Goal: Task Accomplishment & Management: Complete application form

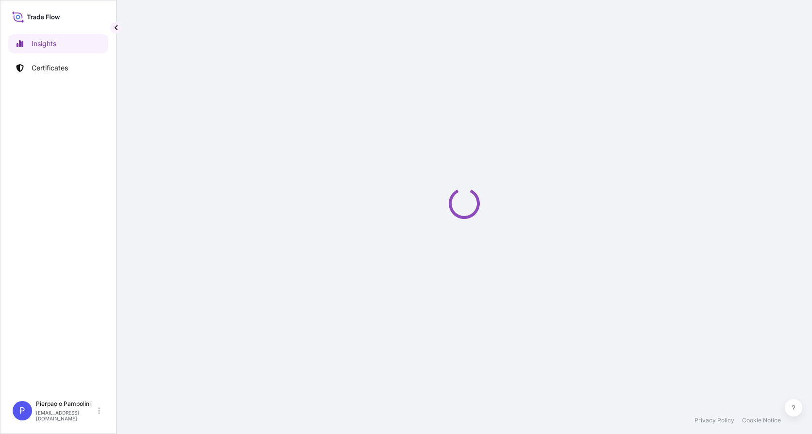
select select "2025"
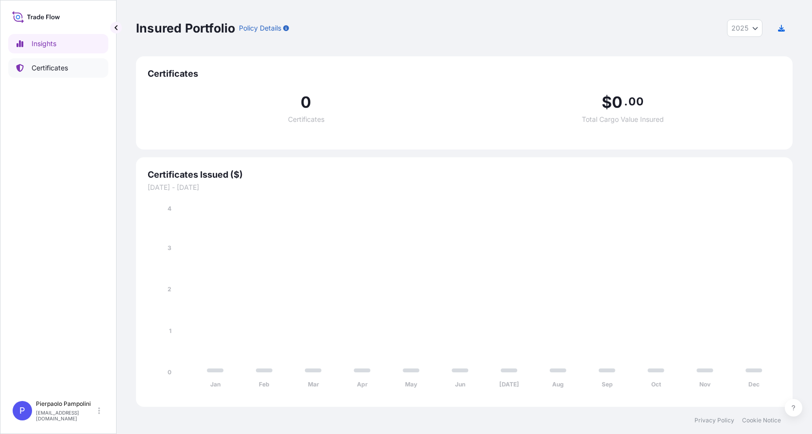
click at [53, 68] on p "Certificates" at bounding box center [50, 68] width 36 height 10
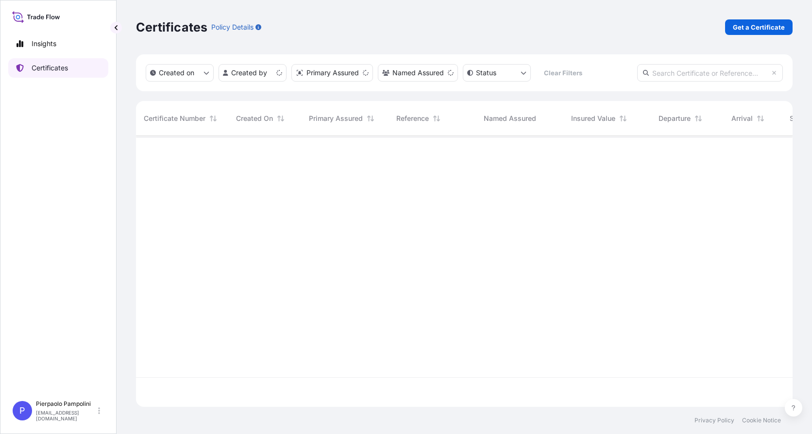
scroll to position [269, 650]
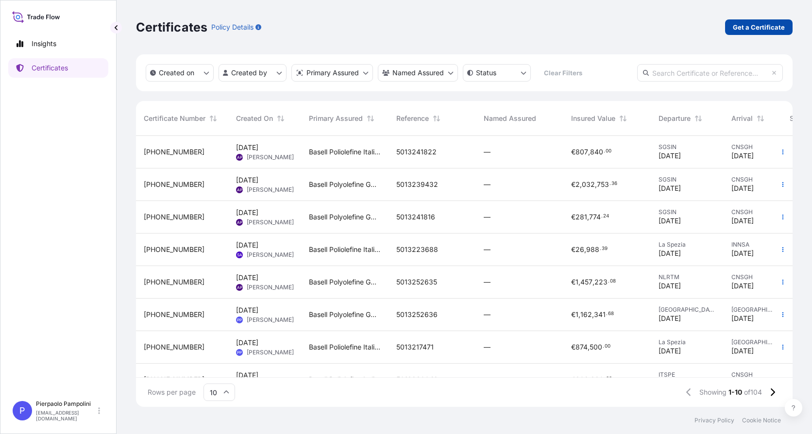
click at [756, 27] on p "Get a Certificate" at bounding box center [759, 27] width 52 height 10
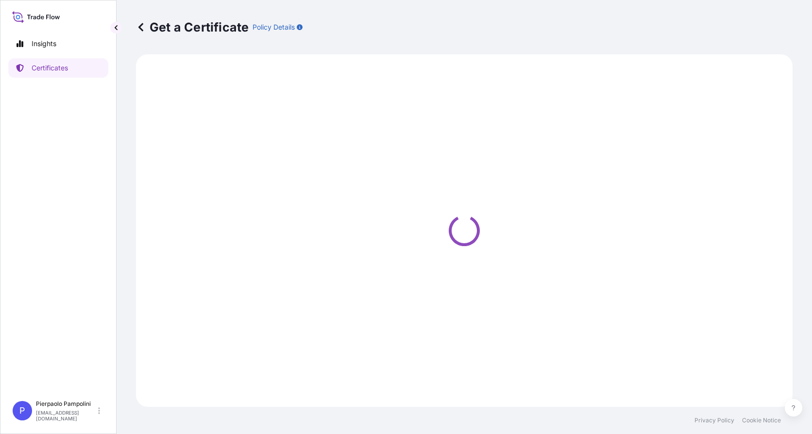
select select "Sea"
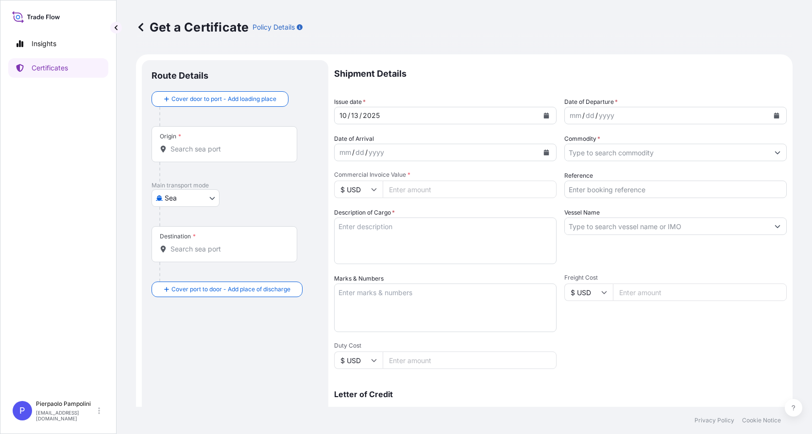
drag, startPoint x: 358, startPoint y: 115, endPoint x: 371, endPoint y: 108, distance: 14.3
click at [358, 115] on div "13" at bounding box center [354, 116] width 9 height 12
click at [545, 116] on icon "Calendar" at bounding box center [546, 116] width 5 height 6
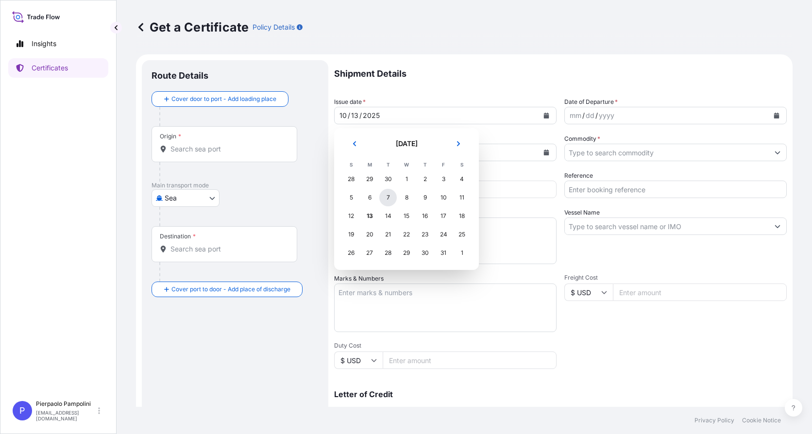
click at [383, 196] on div "7" at bounding box center [387, 197] width 17 height 17
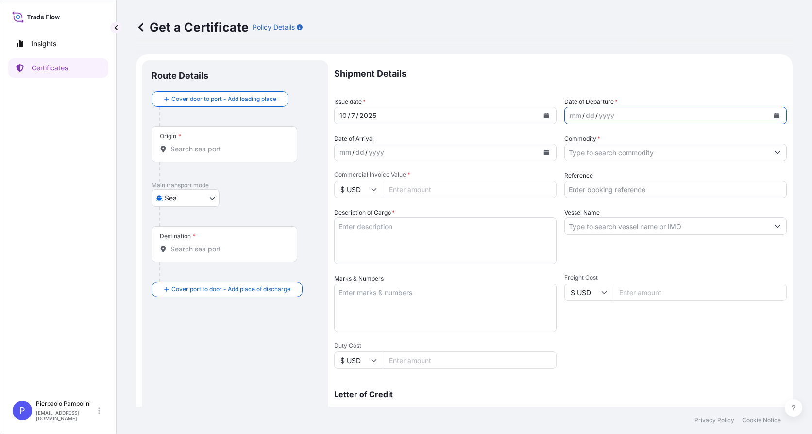
click at [774, 117] on icon "Calendar" at bounding box center [776, 116] width 5 height 6
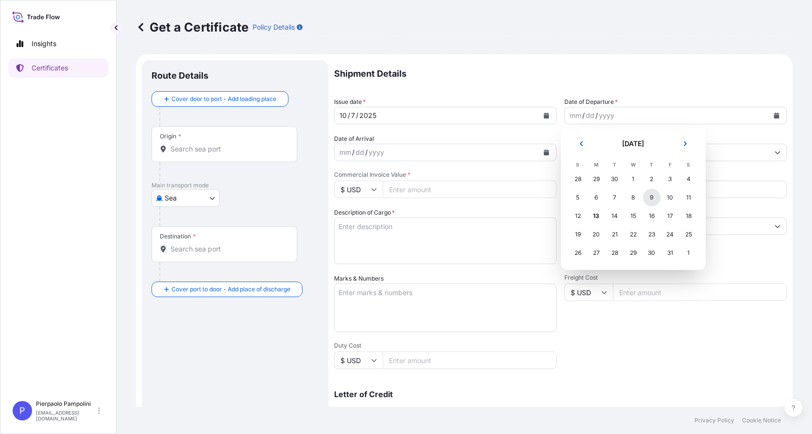
click at [650, 199] on div "9" at bounding box center [651, 197] width 17 height 17
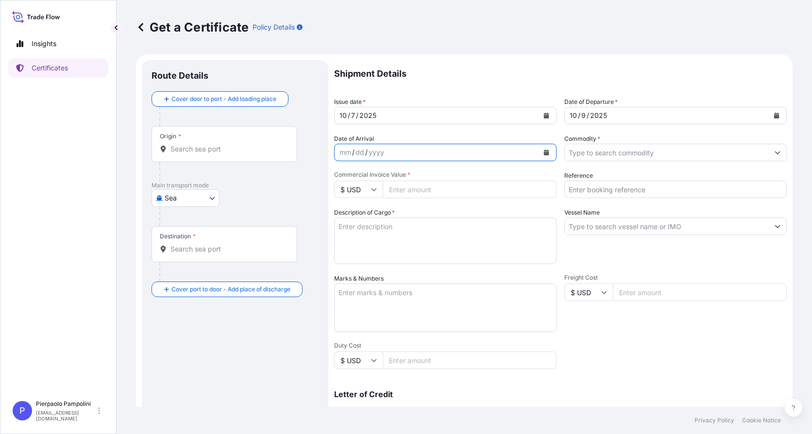
click at [544, 153] on icon "Calendar" at bounding box center [546, 153] width 5 height 6
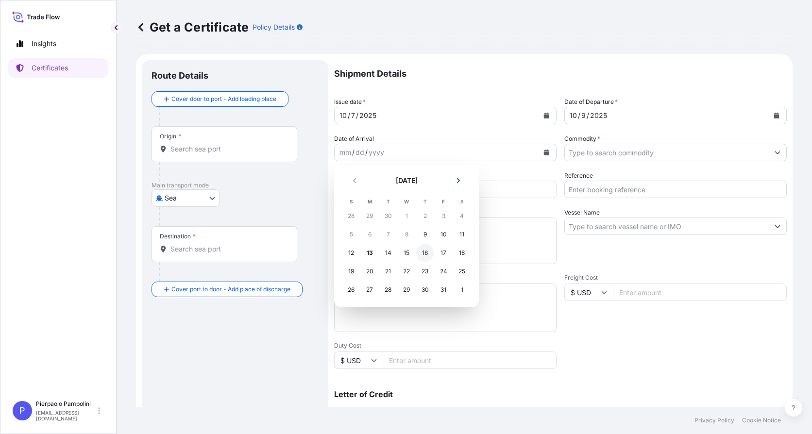
click at [425, 253] on div "16" at bounding box center [424, 252] width 17 height 17
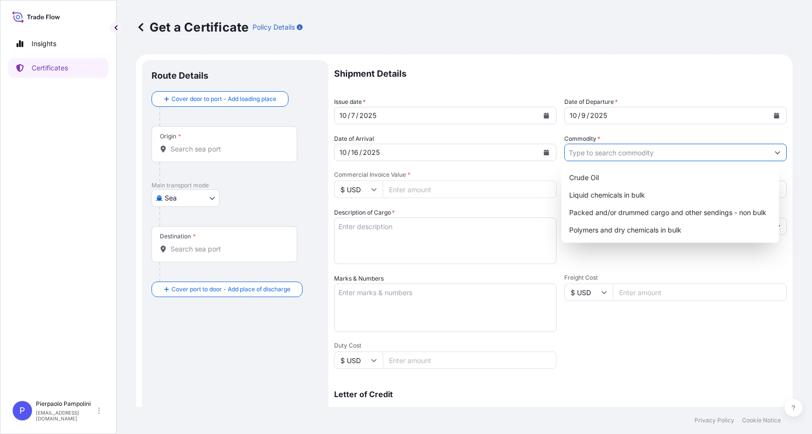
click at [775, 155] on icon "Show suggestions" at bounding box center [778, 153] width 6 height 6
click at [613, 214] on div "Packed and/or drummed cargo and other sendings - non bulk" at bounding box center [671, 212] width 210 height 17
type input "Packed and/or drummed cargo and other sendings - non bulk"
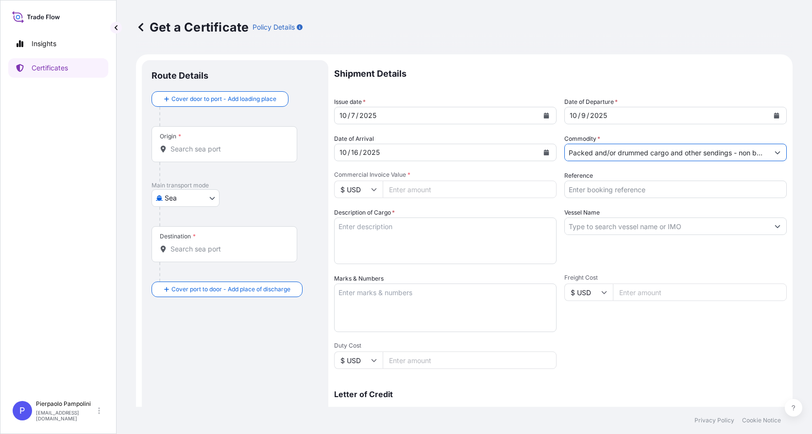
click at [593, 193] on input "Reference" at bounding box center [676, 189] width 223 height 17
type input "5013241816"
click at [373, 188] on icon at bounding box center [374, 190] width 6 height 6
click at [361, 217] on div "€ EUR" at bounding box center [358, 216] width 41 height 18
type input "€ EUR"
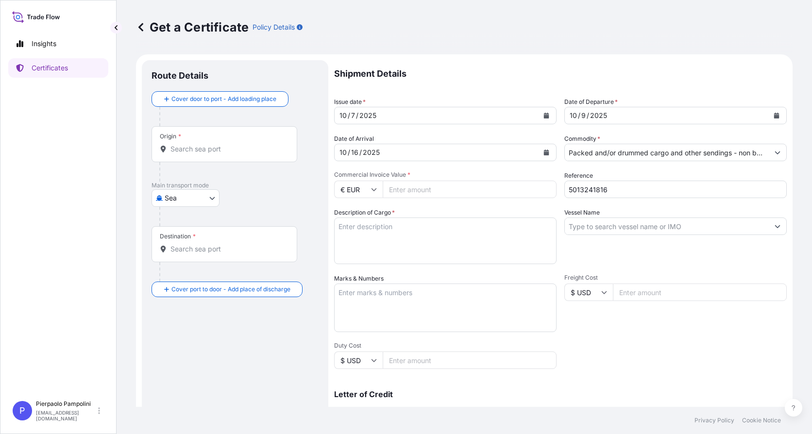
click at [454, 195] on input "Commercial Invoice Value *" at bounding box center [470, 189] width 174 height 17
type input "256158.40"
click at [452, 238] on textarea "Description of Cargo *" at bounding box center [445, 241] width 223 height 47
click at [348, 228] on textarea "Description of Cargo *" at bounding box center [445, 241] width 223 height 47
click at [380, 229] on textarea "1x20' box" at bounding box center [445, 241] width 223 height 47
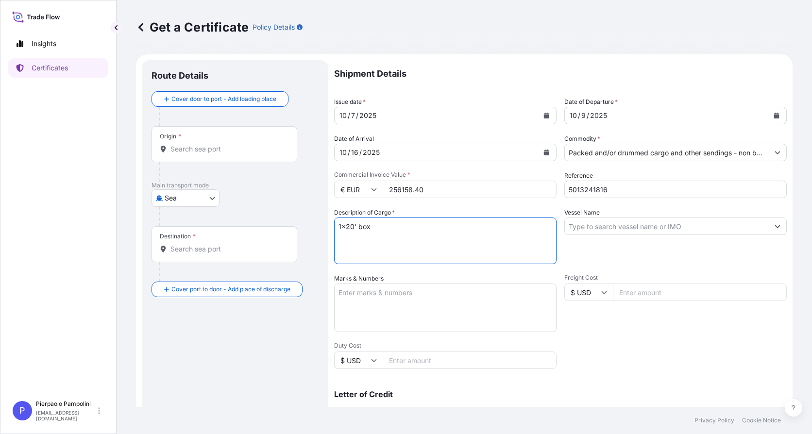
paste textarea "GLDU9322441"
click at [370, 233] on textarea "1x20' box GLDU9322441 - contains" at bounding box center [445, 241] width 223 height 47
click at [400, 236] on textarea "1x20' box GLDU9322441 - contains n. 17 steel drums 8on 5 pallets)" at bounding box center [445, 241] width 223 height 47
click at [445, 236] on textarea "1x20' box GLDU9322441 - contains n. 17 steel drums (on 5 pallets)" at bounding box center [445, 241] width 223 height 47
click at [468, 234] on textarea "1x20' box GLDU9322441 - contains n. 17 steel drums (on 5 pallets) of Z 501 avan…" at bounding box center [445, 241] width 223 height 47
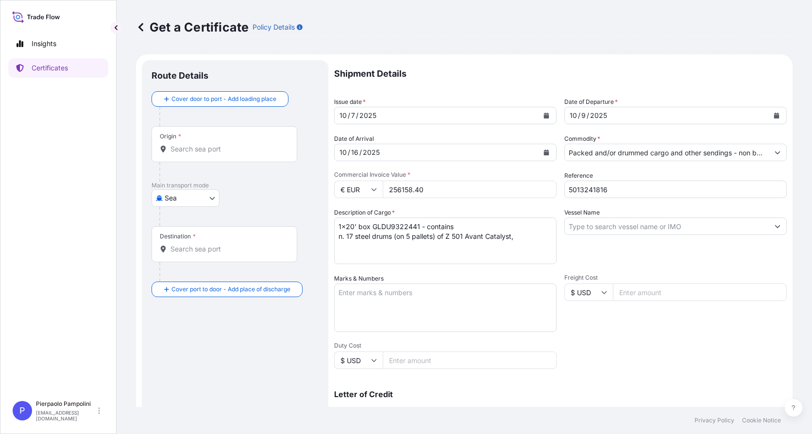
drag, startPoint x: 339, startPoint y: 244, endPoint x: 350, endPoint y: 243, distance: 10.8
click at [339, 244] on textarea "1x20' box GLDU9322441 - contains n. 17 steel drums (on 5 pallets) of Z 501 Avan…" at bounding box center [445, 241] width 223 height 47
paste textarea "DRUM 170L WITH 50 KG"
type textarea "1x20' box GLDU9322441 - contains n. 17 steel drums (on 5 pallets) of Z 501 Avan…"
click at [341, 293] on textarea "Marks & Numbers" at bounding box center [445, 308] width 223 height 49
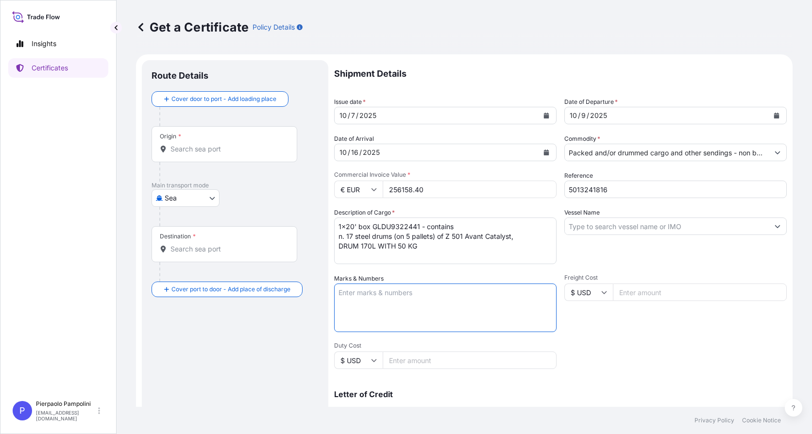
paste textarea "FREIGHT PREPAID ORIGIN [GEOGRAPHIC_DATA] SHIPPING MARK : 25PEC03IP024 / [GEOGRA…"
click at [401, 295] on textarea "FREIGHT PREPAID ORIGIN [GEOGRAPHIC_DATA] SHIPPING MARK : 25PEC03IP024 / [GEOGRA…" at bounding box center [445, 308] width 223 height 49
click at [403, 304] on textarea "FREIGHT PREPAID ORIGIN [GEOGRAPHIC_DATA] SHIPPING MARK : 25PEC03IP024 / [GEOGRA…" at bounding box center [445, 308] width 223 height 49
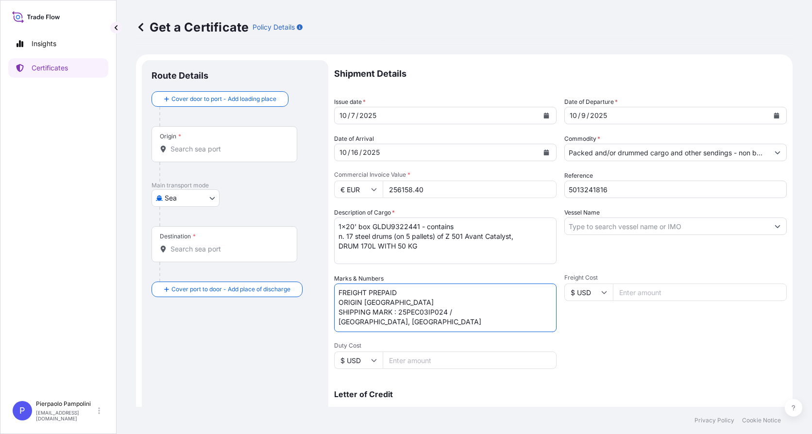
click at [457, 312] on textarea "FREIGHT PREPAID ORIGIN [GEOGRAPHIC_DATA] SHIPPING MARK : 25PEC03IP024 / [GEOGRA…" at bounding box center [445, 308] width 223 height 49
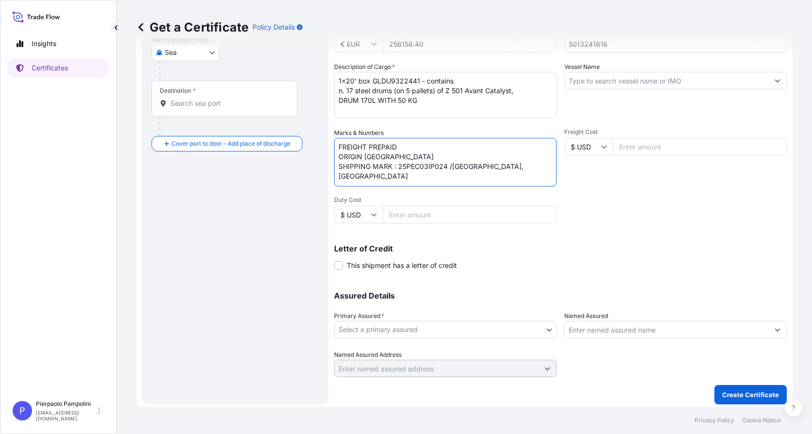
scroll to position [149, 0]
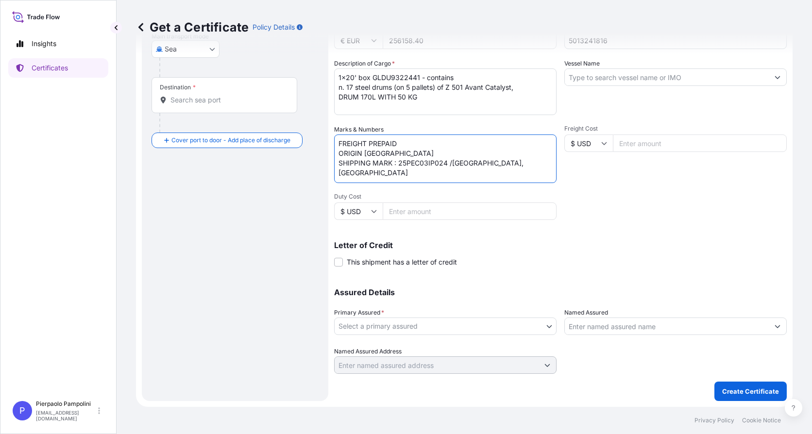
type textarea "FREIGHT PREPAID ORIGIN [GEOGRAPHIC_DATA] SHIPPING MARK : 25PEC03IP024 /[GEOGRAP…"
click at [546, 328] on body "Insights Certificates P Pierpaolo Pampolini [EMAIL_ADDRESS][DOMAIN_NAME] Get a …" at bounding box center [406, 217] width 812 height 434
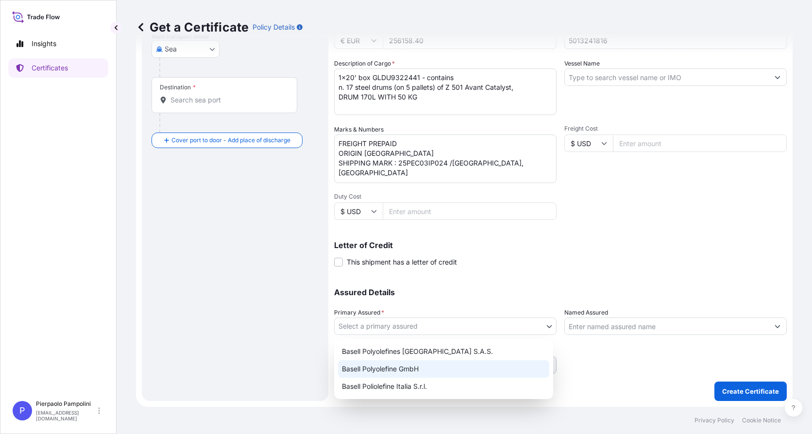
click at [452, 367] on div "Basell Polyolefine GmbH" at bounding box center [443, 369] width 211 height 17
select select "32037"
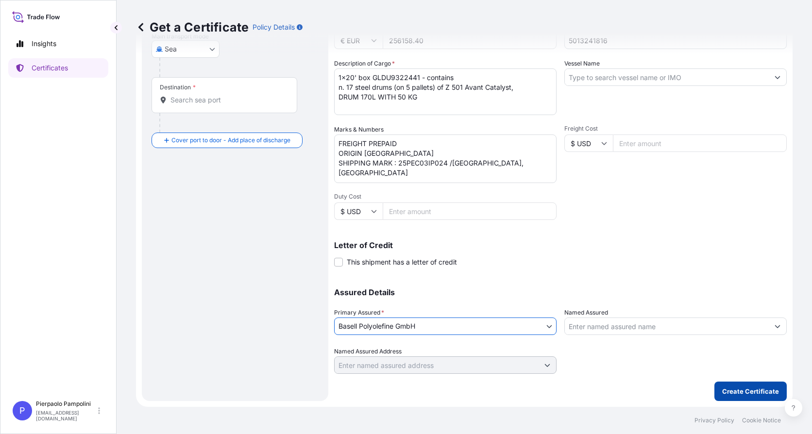
click at [738, 393] on p "Create Certificate" at bounding box center [750, 392] width 57 height 10
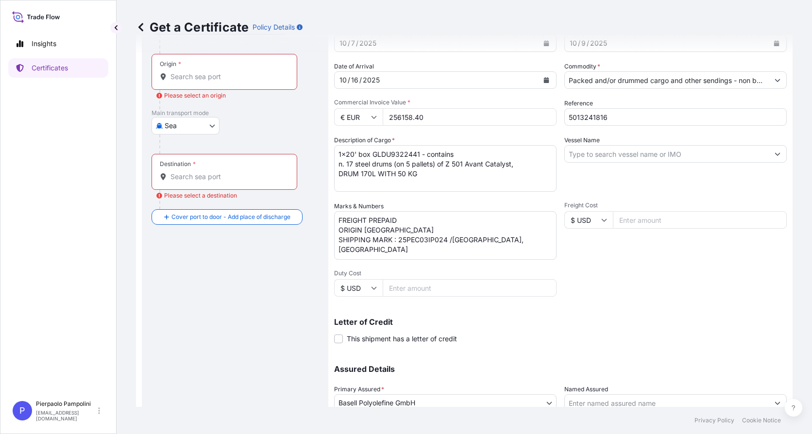
scroll to position [0, 0]
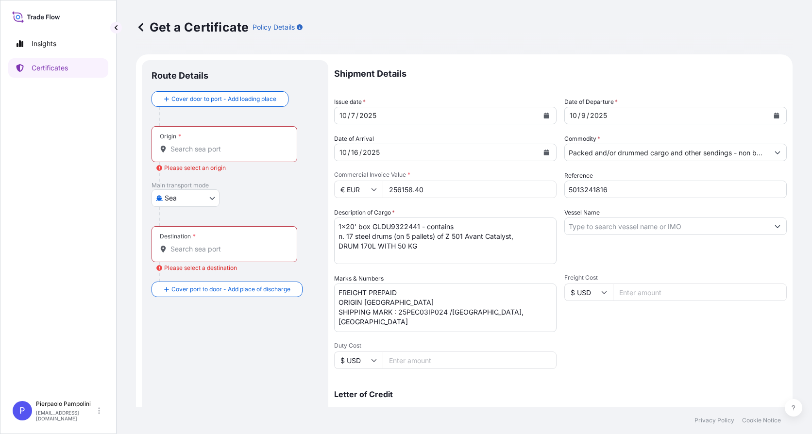
click at [223, 151] on input "Origin * Please select an origin" at bounding box center [228, 149] width 115 height 10
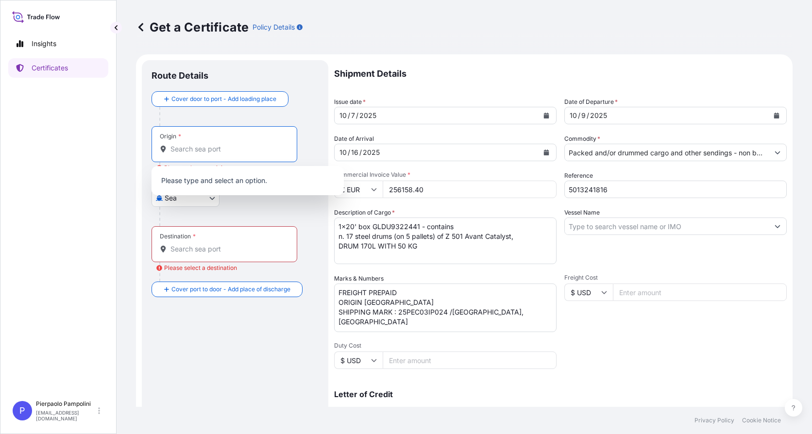
type input "s"
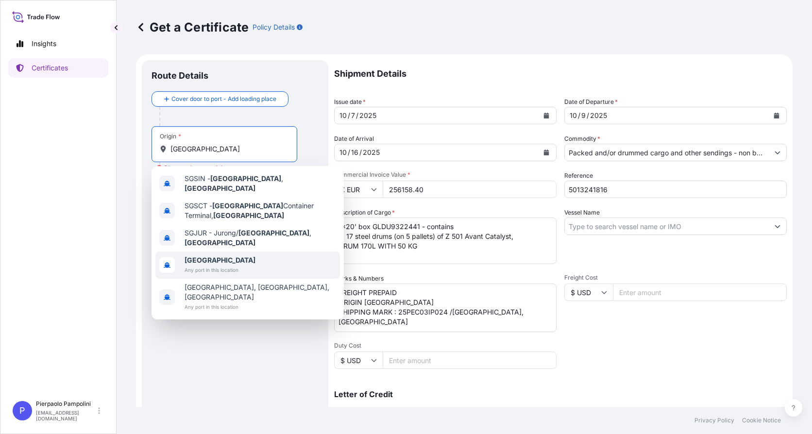
click at [205, 256] on b "[GEOGRAPHIC_DATA]" at bounding box center [220, 260] width 71 height 8
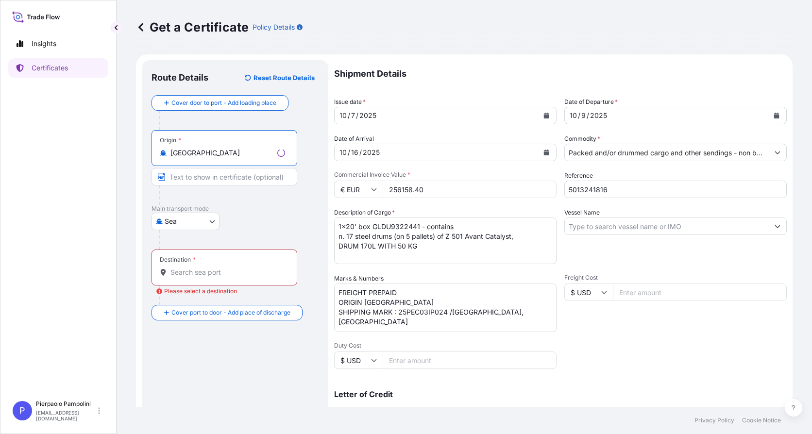
type input "[GEOGRAPHIC_DATA]"
click at [209, 177] on input "Text to appear on certificate" at bounding box center [225, 176] width 146 height 17
click at [172, 176] on input "sINGAPORE PORT" at bounding box center [225, 176] width 146 height 17
type input "SINGAPORE PORT"
click at [259, 222] on div "[GEOGRAPHIC_DATA]" at bounding box center [235, 221] width 167 height 17
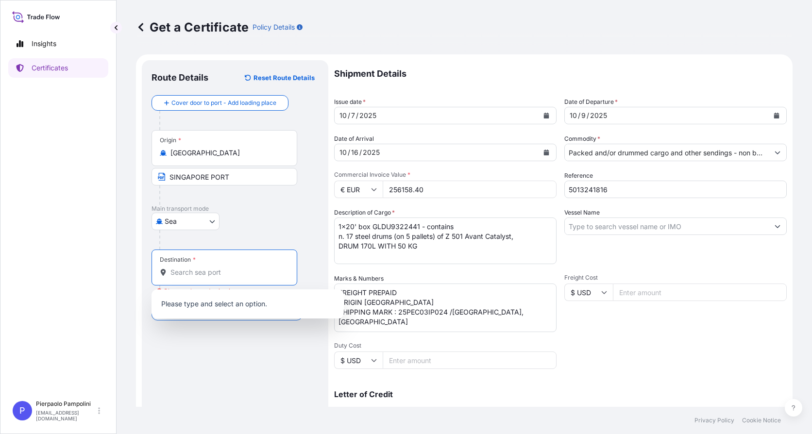
click at [218, 276] on input "Destination * Please select a destination" at bounding box center [228, 273] width 115 height 10
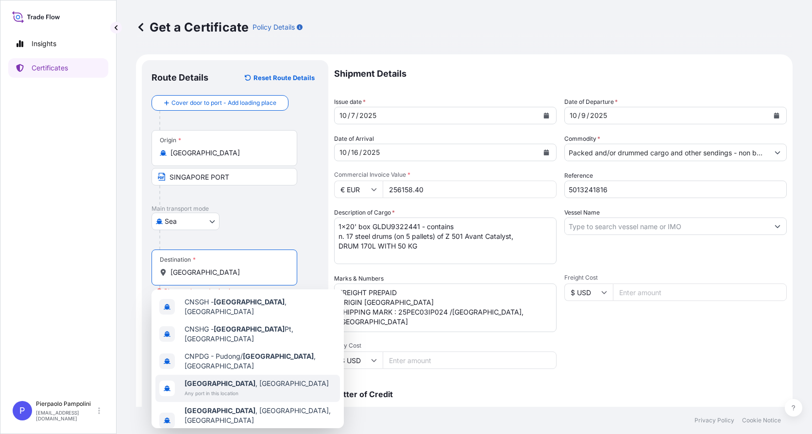
click at [223, 379] on span "[GEOGRAPHIC_DATA] , [GEOGRAPHIC_DATA]" at bounding box center [257, 384] width 144 height 10
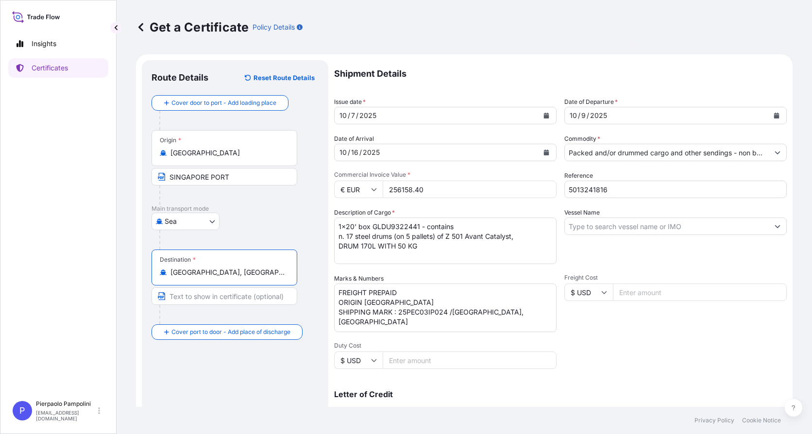
type input "[GEOGRAPHIC_DATA], [GEOGRAPHIC_DATA]"
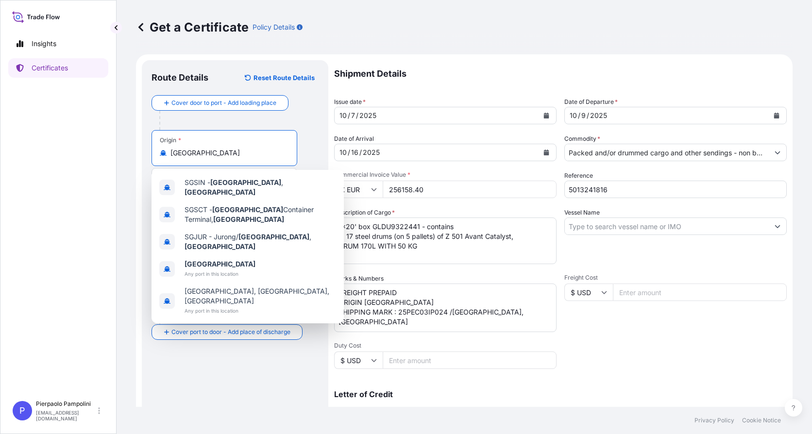
click at [232, 149] on input "[GEOGRAPHIC_DATA]" at bounding box center [228, 153] width 115 height 10
click at [211, 260] on b "[GEOGRAPHIC_DATA]" at bounding box center [220, 264] width 71 height 8
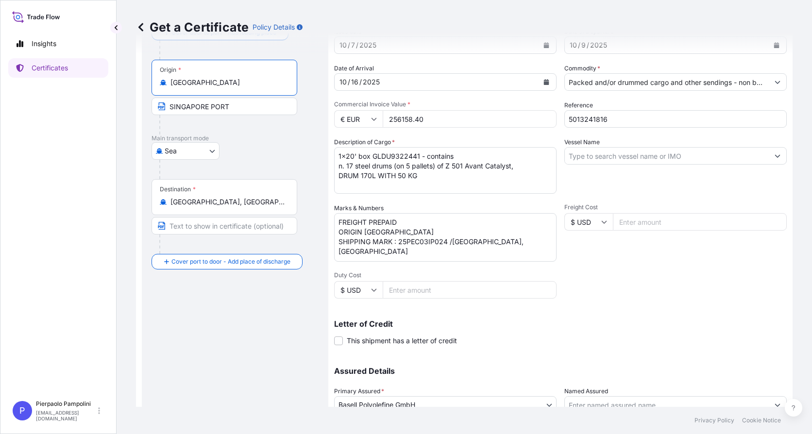
scroll to position [149, 0]
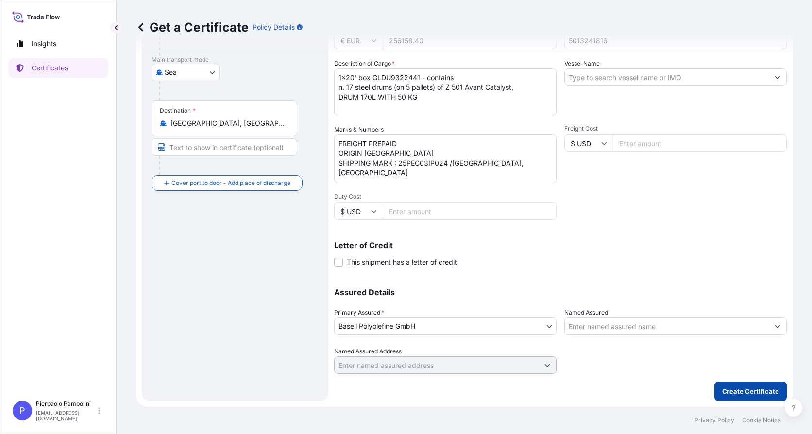
click at [746, 393] on p "Create Certificate" at bounding box center [750, 392] width 57 height 10
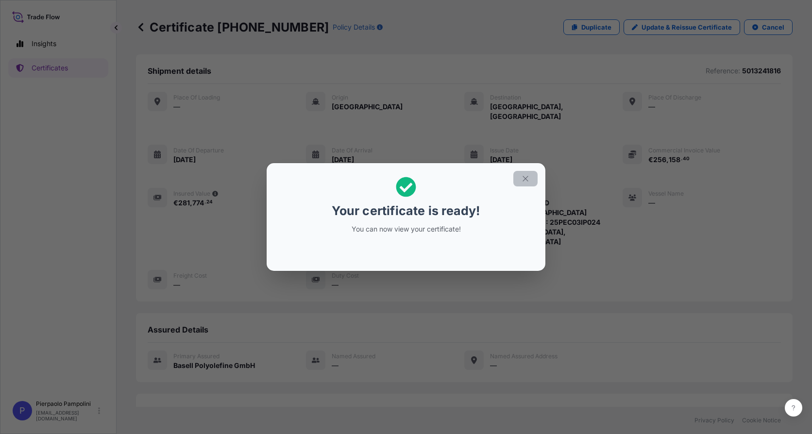
click at [527, 178] on icon "button" at bounding box center [525, 178] width 9 height 9
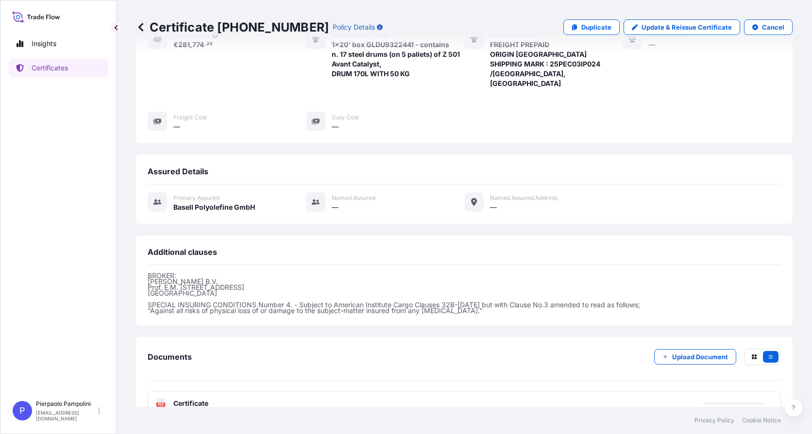
scroll to position [160, 0]
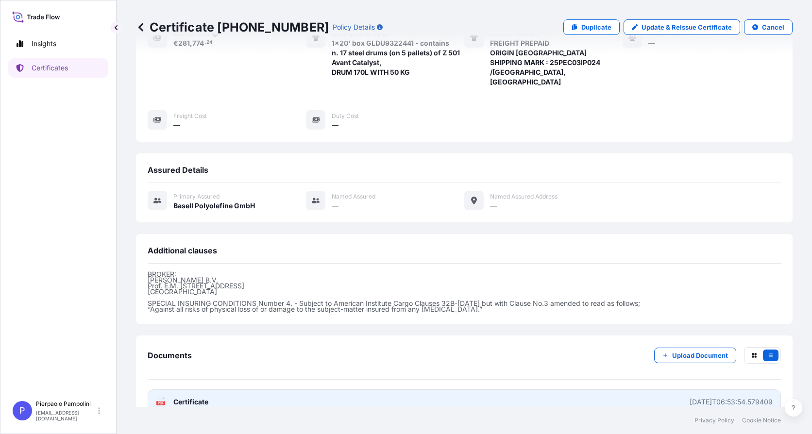
click at [690, 397] on div "[DATE]T06:53:54.579409" at bounding box center [731, 402] width 83 height 10
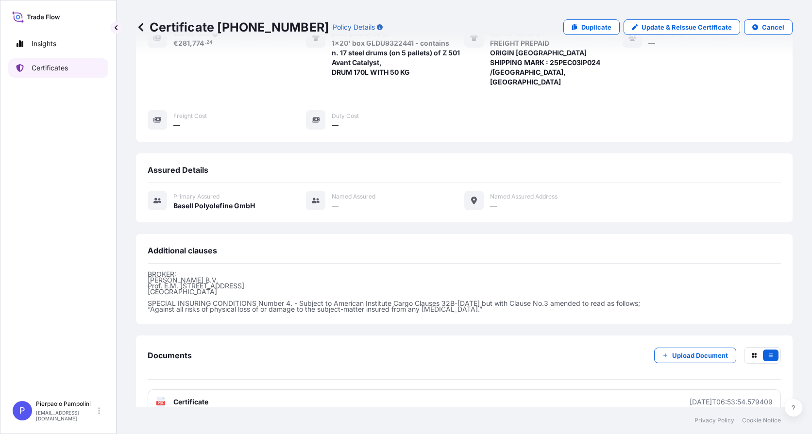
click at [51, 67] on p "Certificates" at bounding box center [50, 68] width 36 height 10
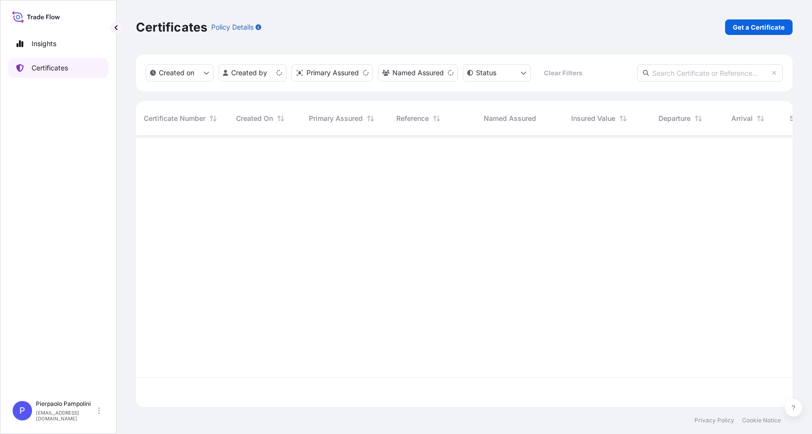
scroll to position [269, 650]
click at [747, 25] on p "Get a Certificate" at bounding box center [759, 27] width 52 height 10
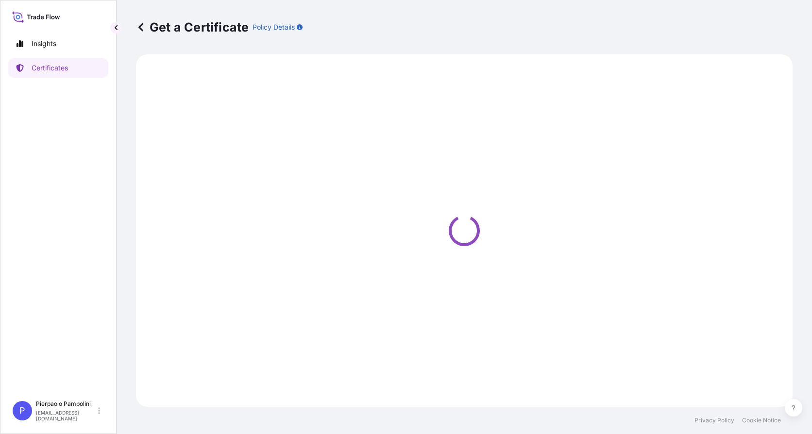
select select "Sea"
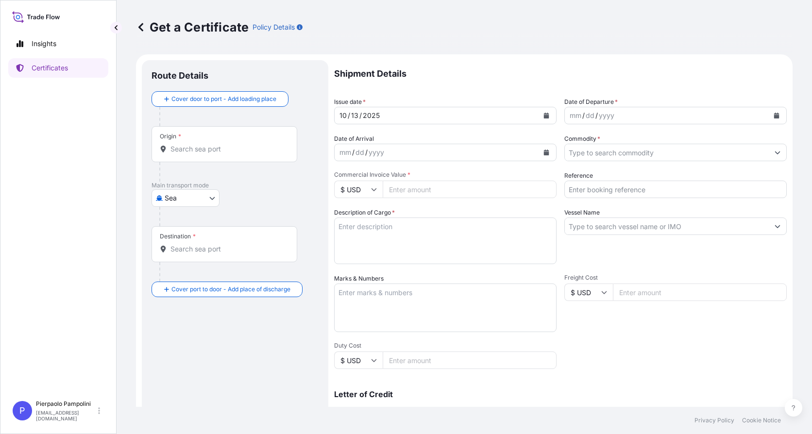
click at [545, 115] on icon "Calendar" at bounding box center [547, 116] width 6 height 6
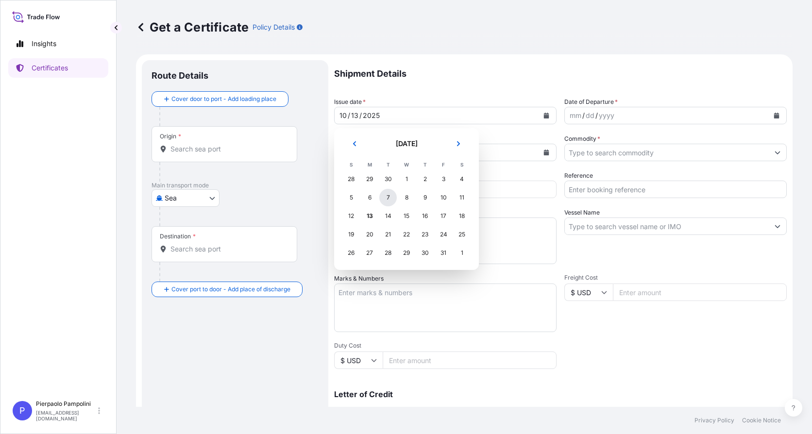
click at [385, 198] on div "7" at bounding box center [387, 197] width 17 height 17
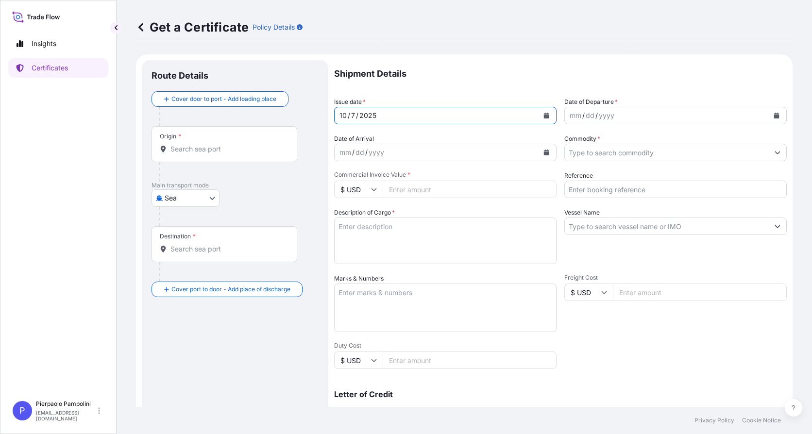
click at [774, 117] on icon "Calendar" at bounding box center [776, 116] width 5 height 6
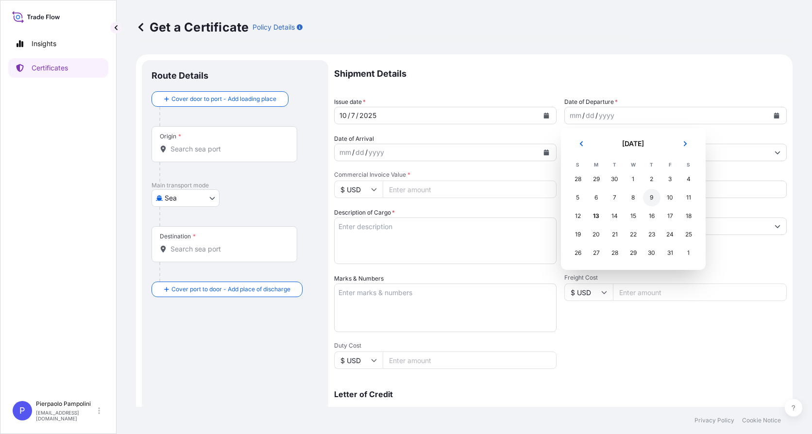
click at [653, 198] on div "9" at bounding box center [651, 197] width 17 height 17
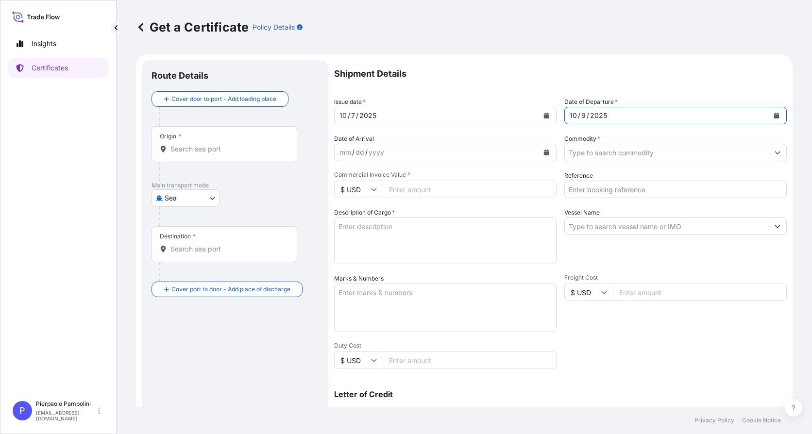
click at [544, 154] on icon "Calendar" at bounding box center [546, 153] width 5 height 6
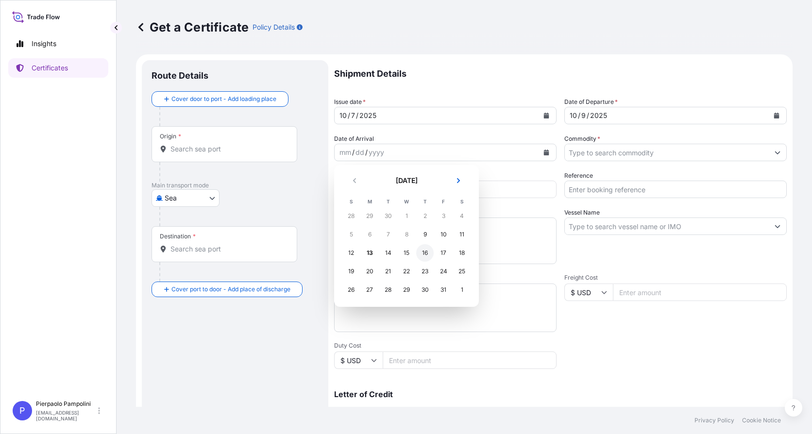
click at [422, 253] on div "16" at bounding box center [424, 252] width 17 height 17
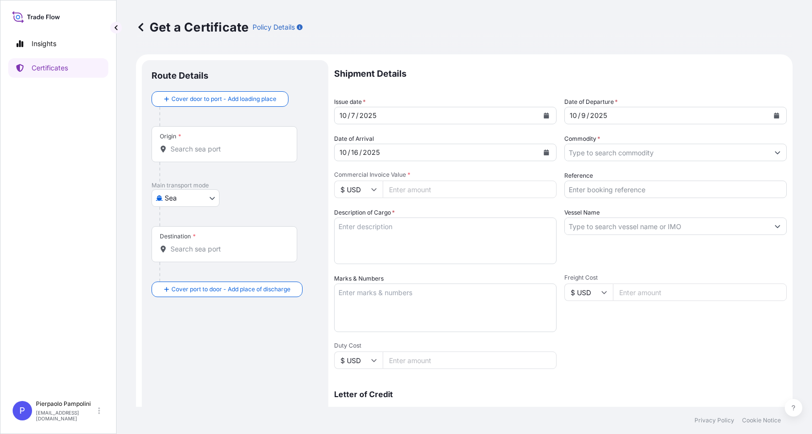
click at [374, 192] on input "$ USD" at bounding box center [358, 189] width 49 height 17
click at [364, 219] on div "€ EUR" at bounding box center [358, 216] width 41 height 18
type input "€ EUR"
click at [434, 193] on input "Commercial Invoice Value *" at bounding box center [470, 189] width 174 height 17
click at [414, 187] on input "Commercial Invoice Value *" at bounding box center [470, 189] width 174 height 17
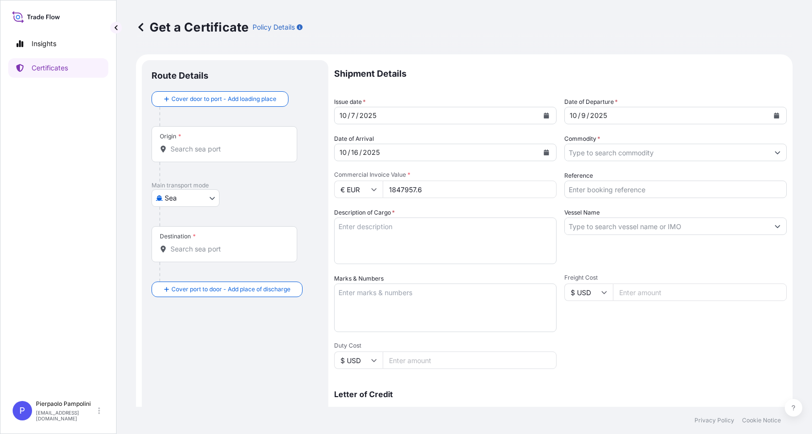
type input "1847957.6"
drag, startPoint x: 492, startPoint y: 213, endPoint x: 571, endPoint y: 211, distance: 78.7
click at [493, 213] on div "Description of Cargo *" at bounding box center [445, 236] width 223 height 56
click at [775, 152] on icon "Show suggestions" at bounding box center [778, 153] width 6 height 6
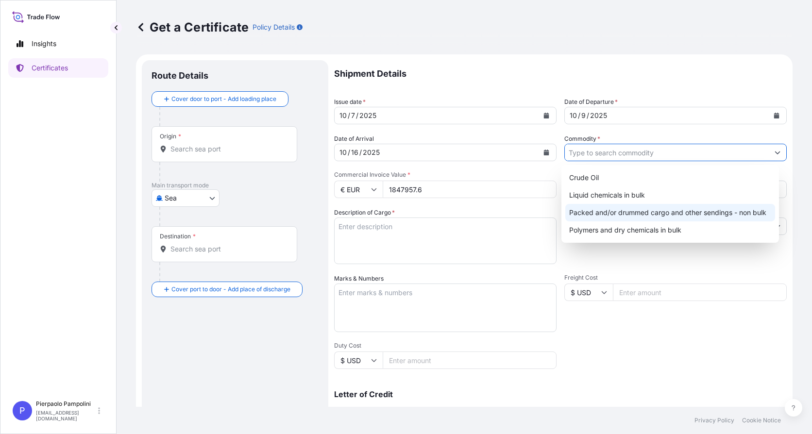
click at [609, 215] on div "Packed and/or drummed cargo and other sendings - non bulk" at bounding box center [671, 212] width 210 height 17
type input "Packed and/or drummed cargo and other sendings - non bulk"
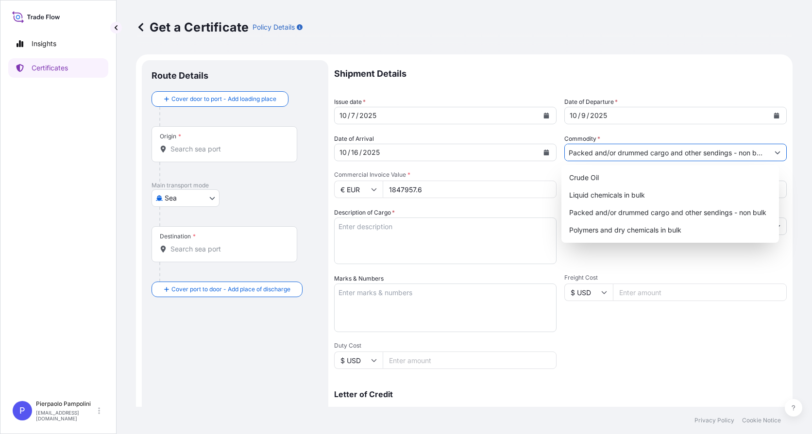
click at [775, 150] on icon "Show suggestions" at bounding box center [778, 153] width 6 height 6
click at [775, 151] on icon "Show suggestions" at bounding box center [778, 153] width 6 height 6
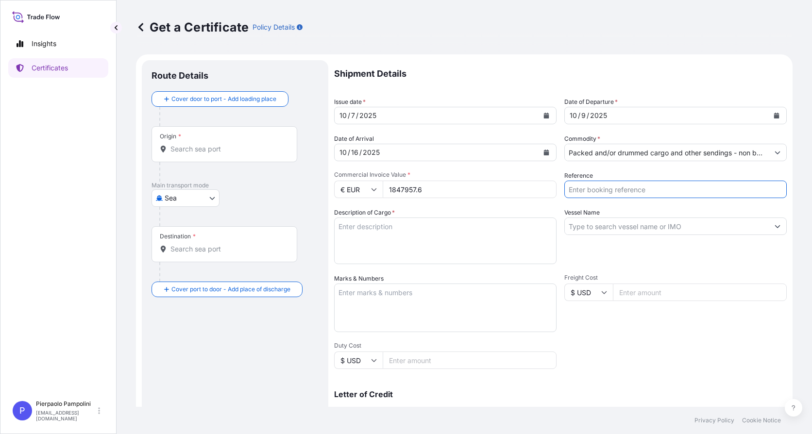
click at [652, 193] on input "Reference" at bounding box center [676, 189] width 223 height 17
type input "5013239432"
click at [388, 229] on textarea "Description of Cargo *" at bounding box center [445, 241] width 223 height 47
click at [373, 228] on textarea "1x40' HC" at bounding box center [445, 241] width 223 height 47
paste textarea "TCLU6420040"
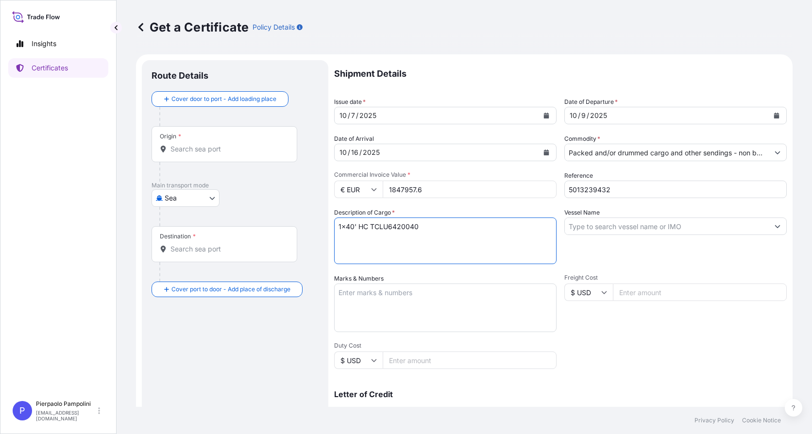
drag, startPoint x: 367, startPoint y: 226, endPoint x: 379, endPoint y: 223, distance: 12.5
click at [367, 226] on textarea "1x40' HC TCLU6420040" at bounding box center [445, 241] width 223 height 47
click at [428, 225] on textarea "1x40' HC - TCLU6420040" at bounding box center [445, 241] width 223 height 47
drag, startPoint x: 338, startPoint y: 243, endPoint x: 358, endPoint y: 241, distance: 20.5
click at [338, 243] on textarea "1x40' HC - TCLU6420040 CONTAINS N.125 STEEL DRUMS (ON 32 PALLETS)" at bounding box center [445, 241] width 223 height 47
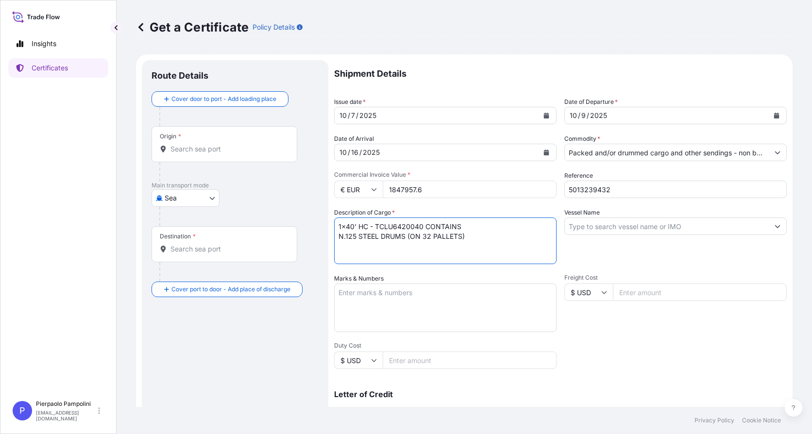
paste textarea "DRUM 170L WITH 50 KG"
click at [465, 237] on textarea "1x40' HC - TCLU6420040 CONTAINS N.125 STEEL DRUMS (ON 32 PALLETS) DRUM 170L WIT…" at bounding box center [445, 241] width 223 height 47
click at [473, 236] on textarea "1x40' HC - TCLU6420040 CONTAINS N.125 STEEL DRUMS (ON 32 PALLETS) DRUM 170L WIT…" at bounding box center [445, 241] width 223 height 47
paste textarea "6,243.10 KGS OF Z 501 AVANT CATALYST"
type textarea "1x40' HC - TCLU6420040 CONTAINS N.125 STEEL DRUMS (ON 32 PALLETS) 6,243.10 KGS …"
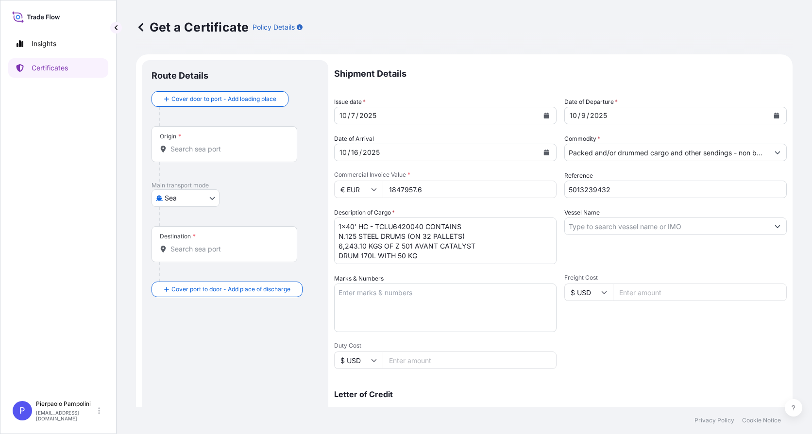
click at [343, 292] on textarea "Marks & Numbers" at bounding box center [445, 308] width 223 height 49
paste textarea "FREIGHT PREPAID ORIGIN [GEOGRAPHIC_DATA] SHIPPING MARK : 25PEC03IP024 / [GEOGRA…"
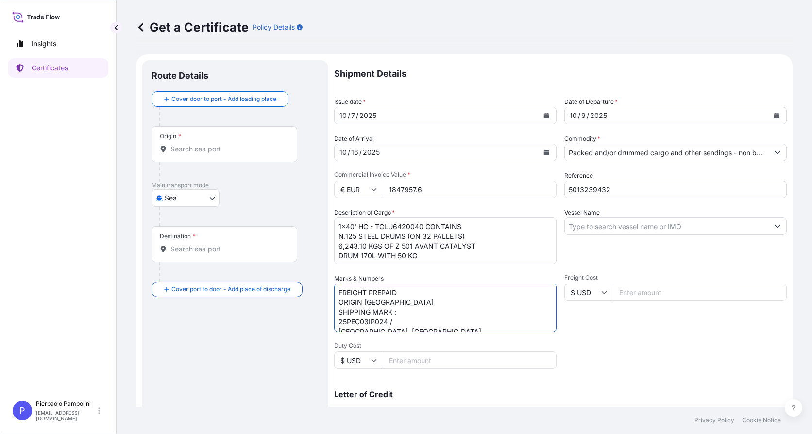
scroll to position [4, 0]
click at [402, 299] on textarea "FREIGHT PREPAID ORIGIN [GEOGRAPHIC_DATA] SHIPPING MARK : 25PEC03IP024 / [GEOGRA…" at bounding box center [445, 308] width 223 height 49
click at [400, 308] on textarea "FREIGHT PREPAID ORIGIN [GEOGRAPHIC_DATA] SHIPPING MARK : 25PEC03IP024 / [GEOGRA…" at bounding box center [445, 308] width 223 height 49
type textarea "FREIGHT PREPAID ORIGIN [GEOGRAPHIC_DATA] SHIPPING MARK :25PEC03IP024 / [GEOGRAP…"
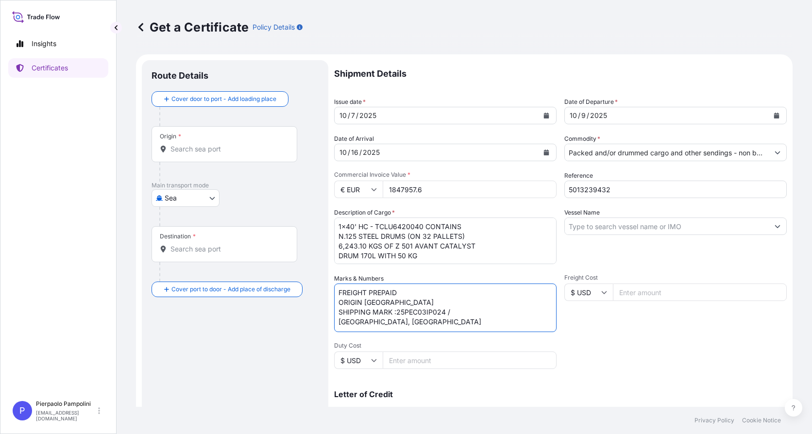
click at [193, 149] on input "Origin *" at bounding box center [228, 149] width 115 height 10
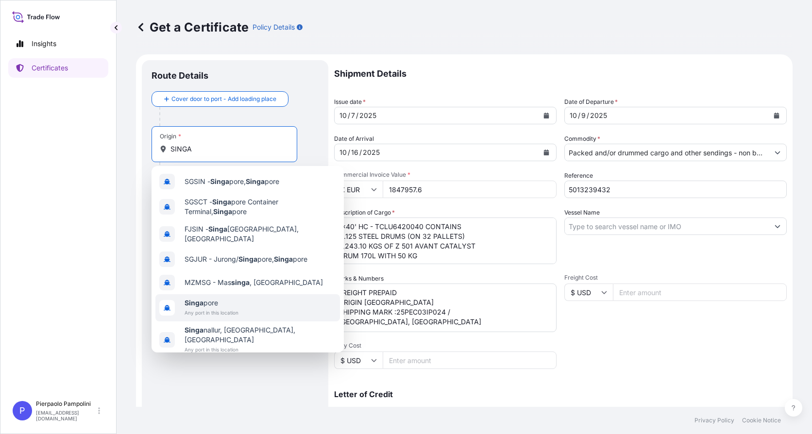
click at [204, 298] on span "Singa pore" at bounding box center [212, 303] width 54 height 10
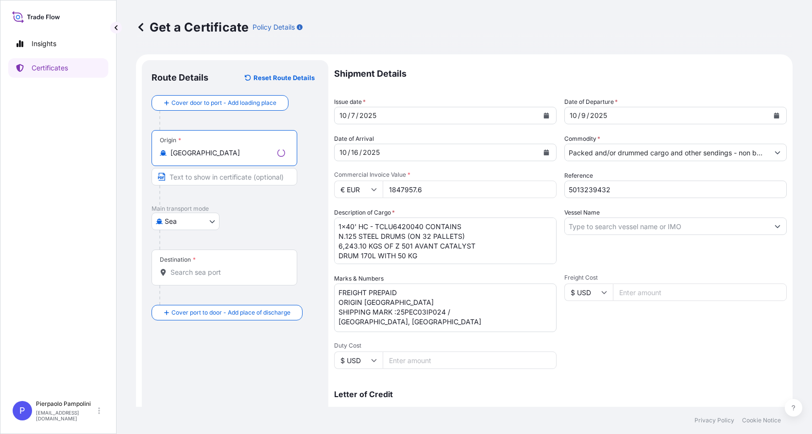
type input "[GEOGRAPHIC_DATA]"
click at [198, 175] on input "Text to appear on certificate" at bounding box center [225, 176] width 146 height 17
type input "SINGAPORE PORT"
click at [208, 275] on input "Destination *" at bounding box center [228, 273] width 115 height 10
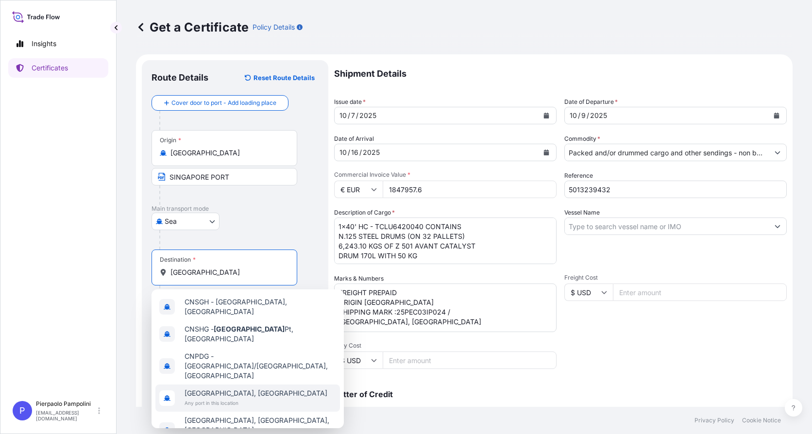
click at [233, 389] on span "[GEOGRAPHIC_DATA], [GEOGRAPHIC_DATA]" at bounding box center [256, 394] width 143 height 10
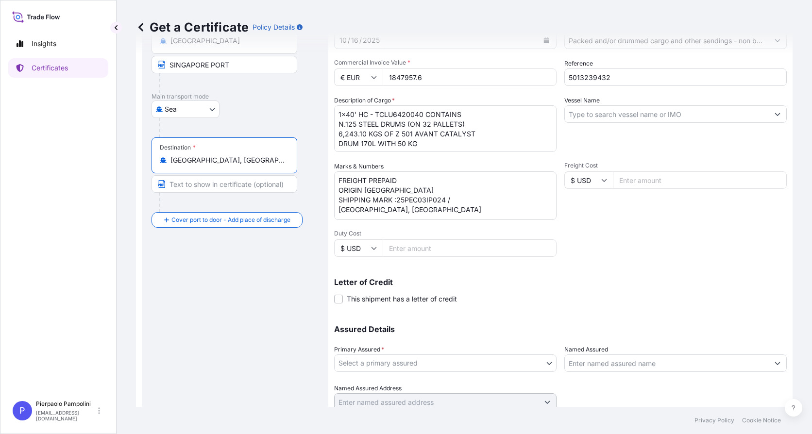
scroll to position [149, 0]
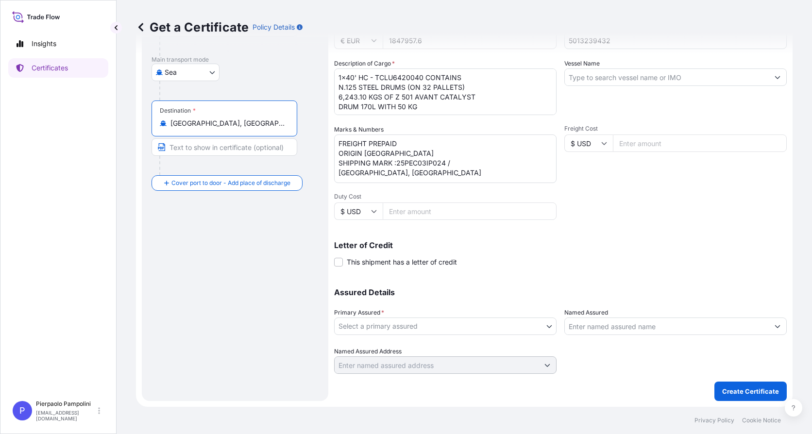
type input "[GEOGRAPHIC_DATA], [GEOGRAPHIC_DATA]"
click at [509, 327] on body "Insights Certificates P Pierpaolo Pampolini [EMAIL_ADDRESS][DOMAIN_NAME] Get a …" at bounding box center [406, 217] width 812 height 434
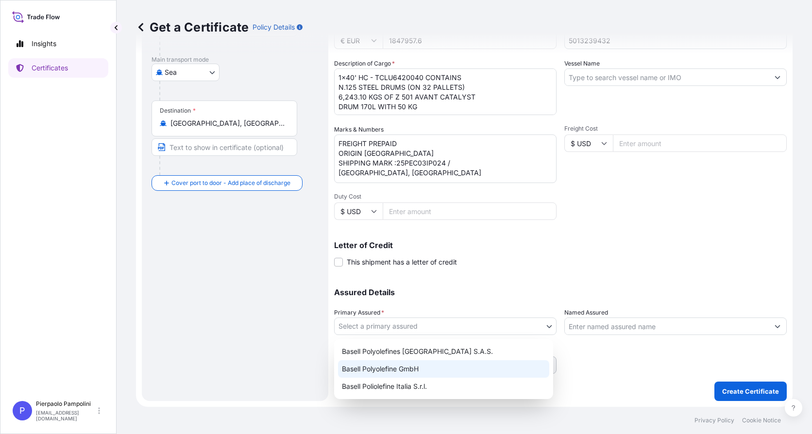
click at [406, 369] on div "Basell Polyolefine GmbH" at bounding box center [443, 369] width 211 height 17
select select "32037"
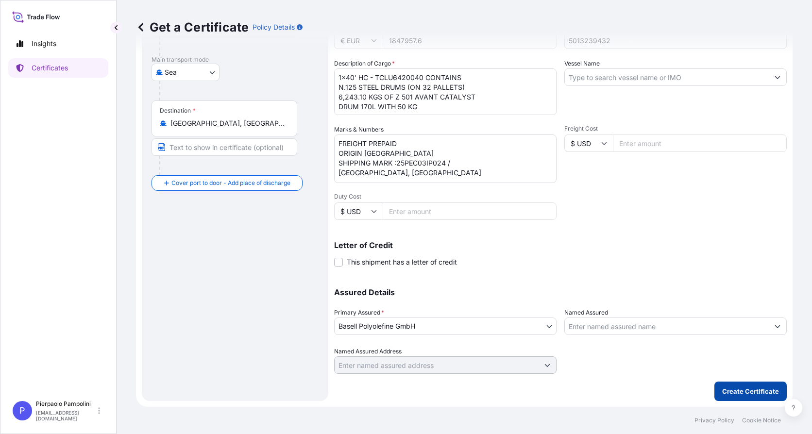
click at [737, 394] on p "Create Certificate" at bounding box center [750, 392] width 57 height 10
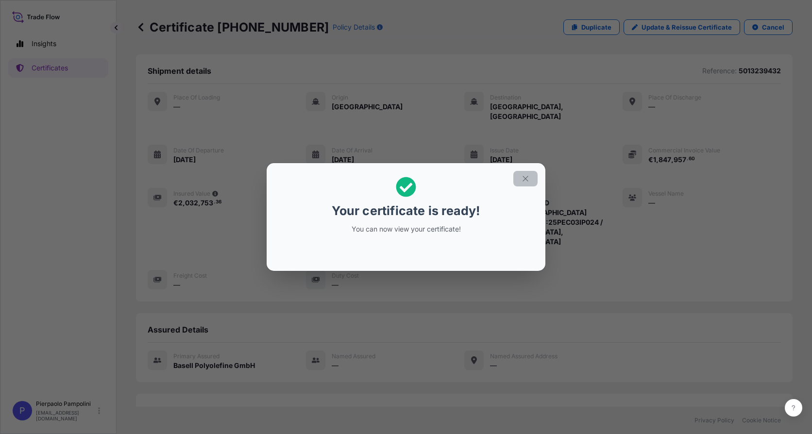
click at [528, 179] on icon "button" at bounding box center [525, 178] width 9 height 9
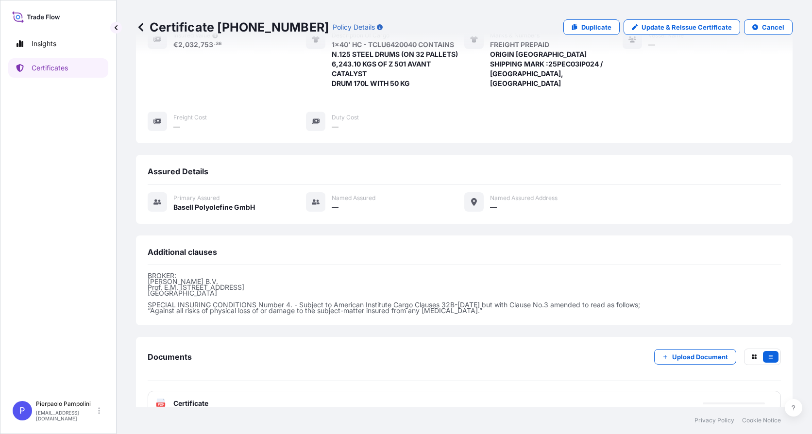
scroll to position [170, 0]
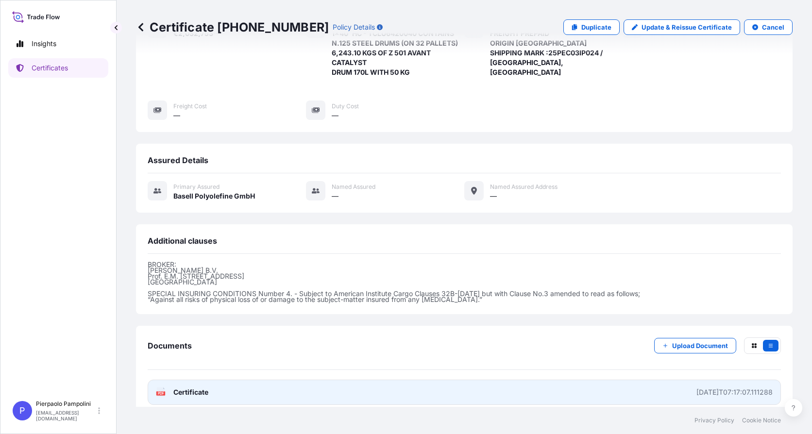
click at [699, 388] on div "[DATE]T07:17:07.111288" at bounding box center [735, 393] width 76 height 10
